Goal: Understand process/instructions: Learn how to perform a task or action

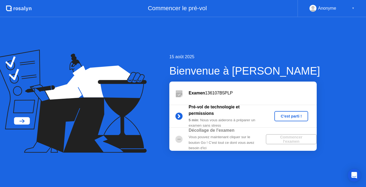
click at [287, 117] on div "C'est parti !" at bounding box center [291, 116] width 30 height 4
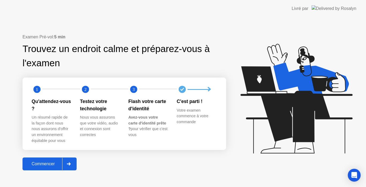
click at [40, 163] on div "Commencer" at bounding box center [43, 163] width 38 height 5
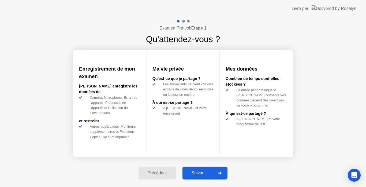
click at [195, 170] on div "Suivant" at bounding box center [198, 172] width 29 height 5
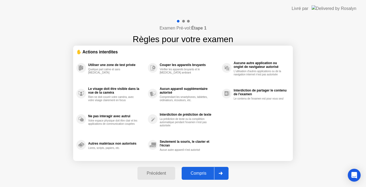
click at [197, 173] on div "Compris" at bounding box center [198, 173] width 31 height 5
select select "**********"
select select "*******"
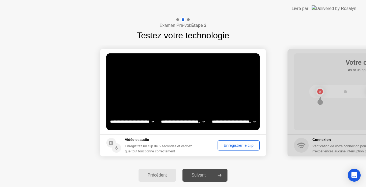
click at [197, 175] on div "Suivant" at bounding box center [198, 175] width 29 height 5
click at [240, 147] on div "Enregistrer le clip" at bounding box center [238, 145] width 38 height 4
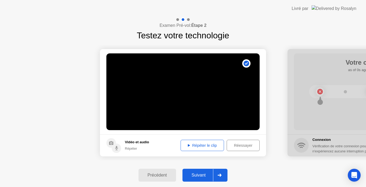
click at [197, 175] on div "Suivant" at bounding box center [198, 175] width 29 height 5
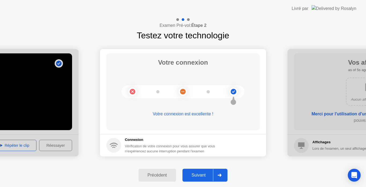
click at [200, 174] on div "Suivant" at bounding box center [198, 175] width 29 height 5
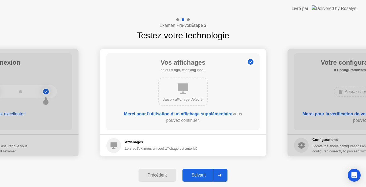
click at [189, 178] on button "Suivant" at bounding box center [204, 175] width 45 height 13
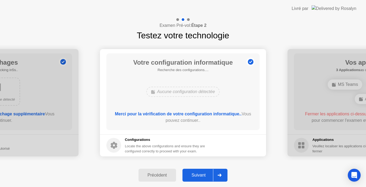
click at [197, 175] on div "Suivant" at bounding box center [198, 175] width 29 height 5
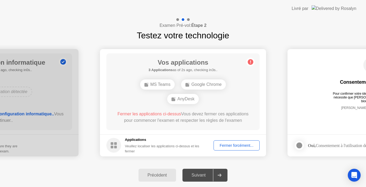
click at [208, 85] on div "Google Chrome" at bounding box center [203, 84] width 45 height 10
click at [242, 145] on div "Fermer forcément..." at bounding box center [236, 145] width 42 height 4
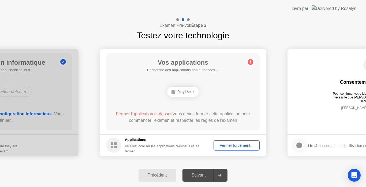
click at [112, 144] on rect at bounding box center [112, 143] width 3 height 3
click at [250, 62] on circle at bounding box center [251, 62] width 6 height 6
drag, startPoint x: 91, startPoint y: 23, endPoint x: 169, endPoint y: 32, distance: 79.0
click at [169, 32] on div "Examen Pré-vol: Étape 2 Testez votre technologie" at bounding box center [183, 29] width 366 height 25
drag, startPoint x: 46, startPoint y: 51, endPoint x: 119, endPoint y: 60, distance: 73.1
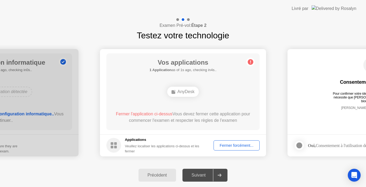
click at [203, 174] on div "Suivant" at bounding box center [198, 175] width 29 height 5
click at [222, 174] on icon at bounding box center [220, 174] width 4 height 3
drag, startPoint x: 301, startPoint y: 79, endPoint x: 262, endPoint y: 85, distance: 39.0
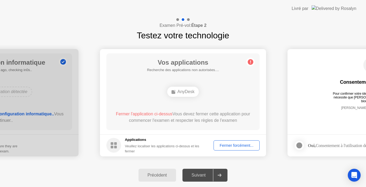
click at [186, 92] on div "AnyDesk" at bounding box center [183, 92] width 32 height 10
click at [181, 89] on div "AnyDesk" at bounding box center [183, 92] width 32 height 10
click at [231, 145] on div "Fermer forcément..." at bounding box center [236, 145] width 42 height 4
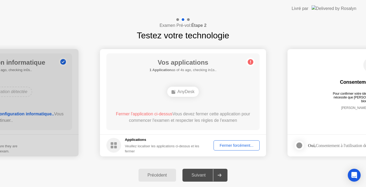
click at [300, 145] on div at bounding box center [299, 145] width 6 height 6
drag, startPoint x: 278, startPoint y: 105, endPoint x: 174, endPoint y: 97, distance: 104.6
click at [181, 93] on div "AnyDesk" at bounding box center [183, 92] width 32 height 10
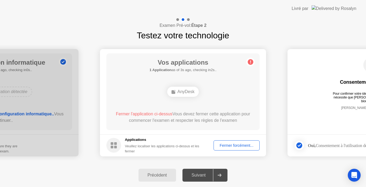
click at [179, 92] on div "AnyDesk" at bounding box center [183, 92] width 32 height 10
click at [217, 145] on div "Fermer forcément..." at bounding box center [236, 145] width 42 height 4
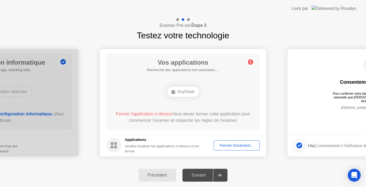
click at [200, 99] on div "Vos applications Recherche des applications non autorisées.... AnyDesk Fermer l…" at bounding box center [182, 91] width 153 height 77
click at [178, 93] on div "AnyDesk" at bounding box center [183, 92] width 32 height 10
click at [110, 147] on circle at bounding box center [113, 145] width 15 height 15
click at [187, 88] on div "AnyDesk" at bounding box center [183, 92] width 32 height 10
click at [184, 93] on div "AnyDesk" at bounding box center [183, 92] width 32 height 10
